Goal: Navigation & Orientation: Find specific page/section

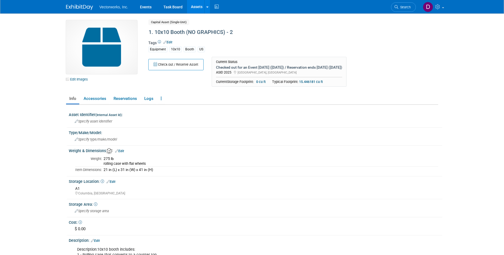
scroll to position [132, 0]
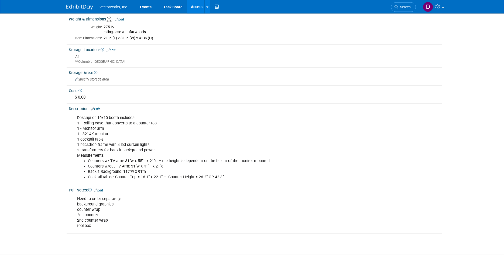
click at [202, 5] on link "Assets" at bounding box center [197, 6] width 20 height 13
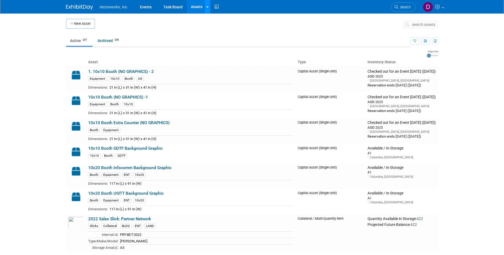
click at [206, 9] on link at bounding box center [207, 6] width 6 height 13
click at [217, 26] on link "Search Assets" at bounding box center [229, 27] width 48 height 8
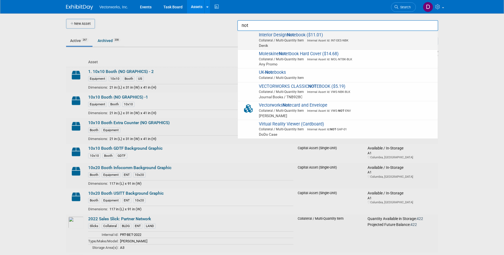
click at [268, 39] on span "Collateral / Multi-Quantity Item Internal Asset Id: INT-DES-NBK" at bounding box center [338, 40] width 193 height 5
type input "Interior Design Notebook ($11.01)"
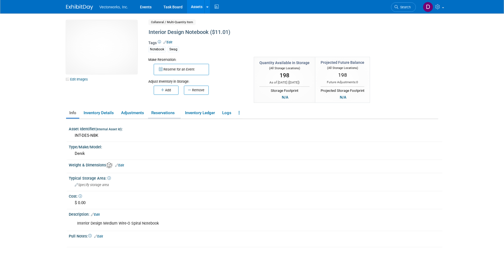
click at [166, 117] on link "Reservations" at bounding box center [164, 112] width 33 height 9
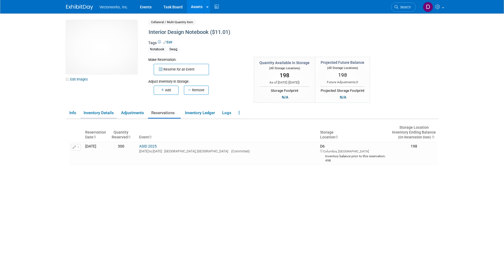
click at [100, 114] on link "Inventory Details" at bounding box center [98, 112] width 36 height 9
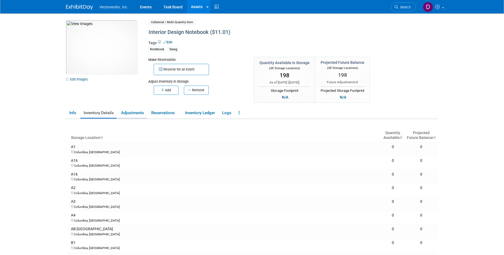
click at [134, 114] on link "Adjustments" at bounding box center [132, 112] width 29 height 9
